Goal: Navigation & Orientation: Understand site structure

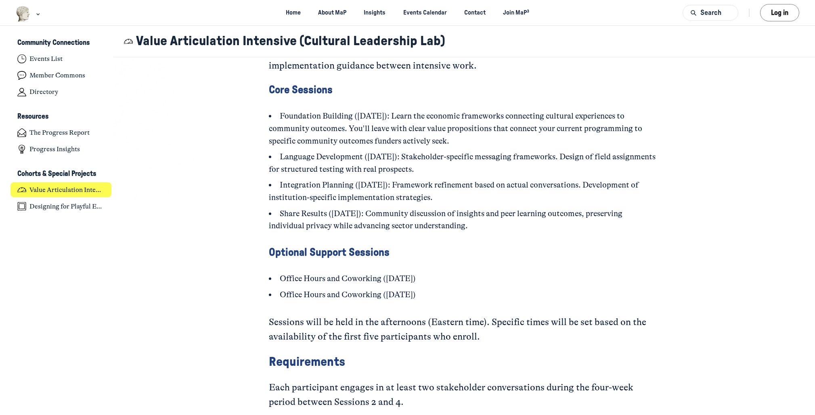
scroll to position [1208, 0]
click at [521, 13] on link "Join MaP³" at bounding box center [516, 12] width 40 height 15
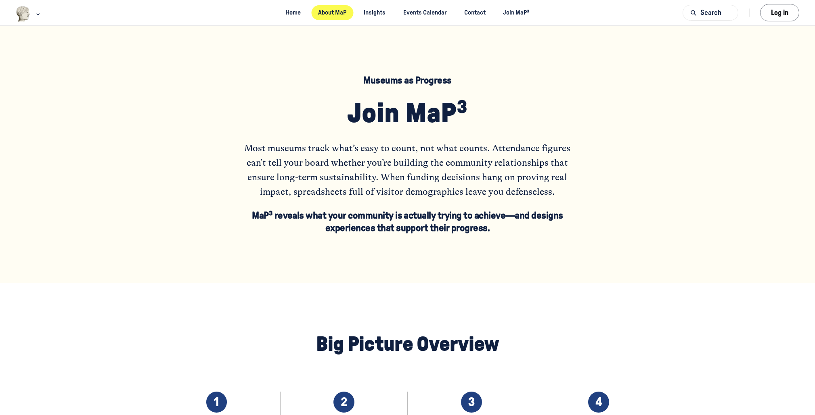
click at [338, 14] on link "About MaP" at bounding box center [332, 12] width 42 height 15
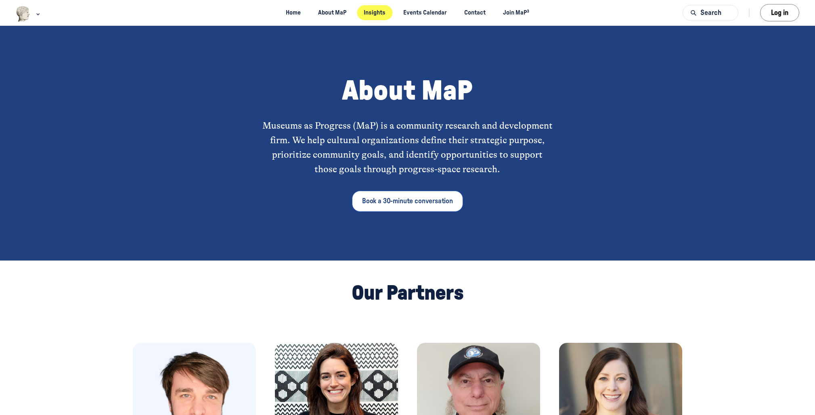
click at [374, 15] on link "Insights" at bounding box center [375, 12] width 36 height 15
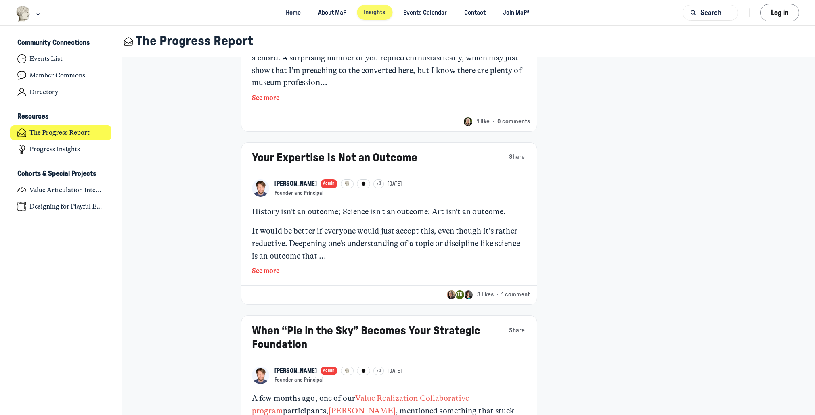
scroll to position [1161, 0]
